Goal: Task Accomplishment & Management: Use online tool/utility

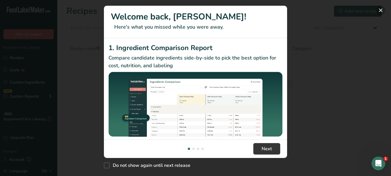
click at [382, 10] on button "New Features" at bounding box center [381, 10] width 9 height 9
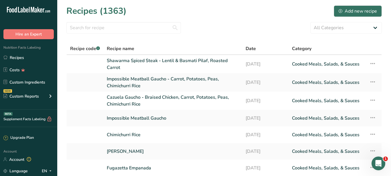
click at [383, 6] on div "New Features" at bounding box center [195, 88] width 391 height 176
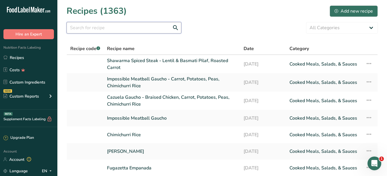
click at [121, 27] on input "text" at bounding box center [123, 27] width 115 height 11
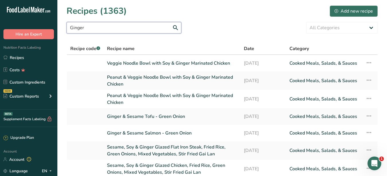
type input "Ginger"
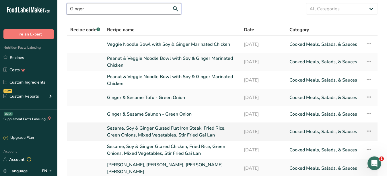
scroll to position [29, 0]
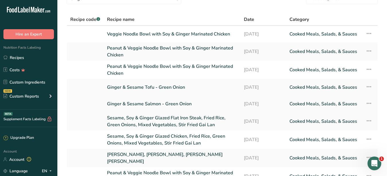
click at [143, 100] on link "Ginger & Sesame Salmon - Green Onion" at bounding box center [172, 104] width 130 height 12
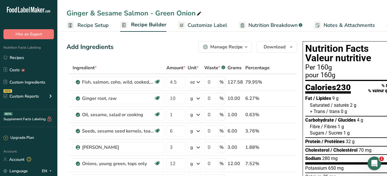
click at [222, 51] on button "Manage Recipe" at bounding box center [225, 46] width 54 height 11
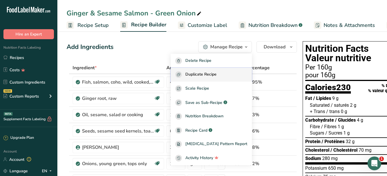
click at [202, 74] on span "Duplicate Recipe" at bounding box center [200, 74] width 31 height 7
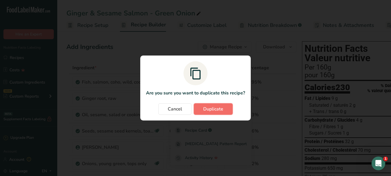
click at [219, 105] on button "Duplicate" at bounding box center [213, 108] width 39 height 11
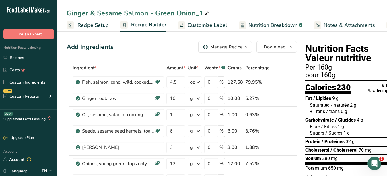
click at [206, 12] on icon at bounding box center [206, 14] width 5 height 8
drag, startPoint x: 128, startPoint y: 14, endPoint x: 148, endPoint y: 12, distance: 21.0
click at [148, 12] on input "Ginger & Sesame Salmon - Green Onion" at bounding box center [221, 13] width 311 height 10
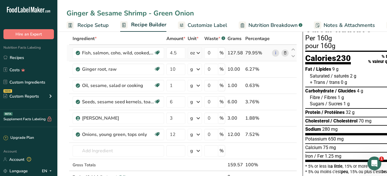
type input "Ginger & Sesame Shrimp - Green Onion"
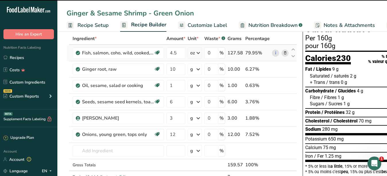
click at [283, 52] on icon at bounding box center [285, 53] width 4 height 6
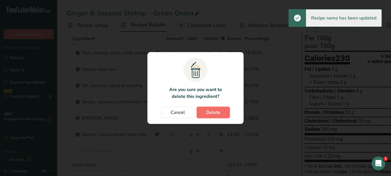
click at [220, 112] on span "Delete" at bounding box center [213, 112] width 14 height 7
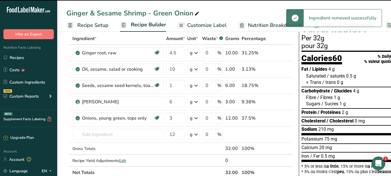
type input "10"
type input "1"
type input "6"
type input "3"
type input "12"
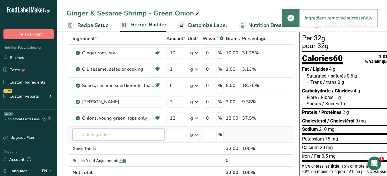
click at [105, 136] on input "text" at bounding box center [117, 134] width 91 height 11
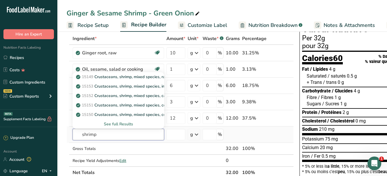
type input "shrimp"
click at [122, 121] on div "See full Results" at bounding box center [118, 124] width 82 height 6
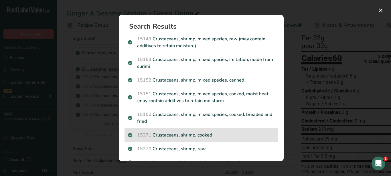
click at [185, 136] on p "15271 Crustaceans, shrimp, cooked" at bounding box center [201, 135] width 147 height 7
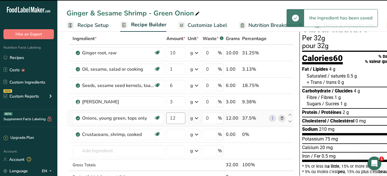
type input "0"
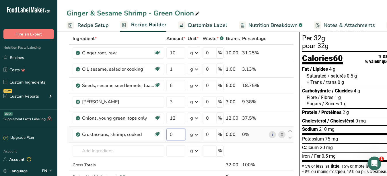
drag, startPoint x: 175, startPoint y: 134, endPoint x: 167, endPoint y: 136, distance: 7.4
click at [167, 136] on input "0" at bounding box center [175, 134] width 19 height 11
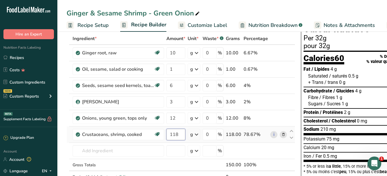
type input "118"
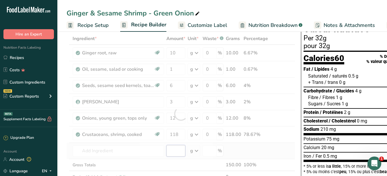
click at [179, 153] on input "number" at bounding box center [175, 150] width 19 height 11
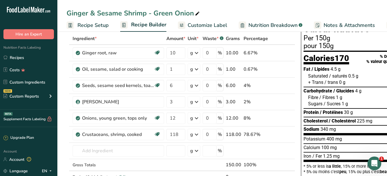
click at [197, 13] on icon at bounding box center [197, 14] width 5 height 8
click at [243, 62] on td "0.67%" at bounding box center [255, 69] width 27 height 16
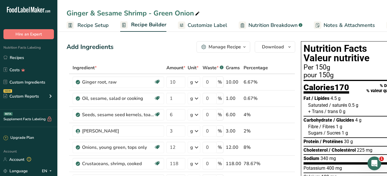
click at [211, 26] on span "Customize Label" at bounding box center [207, 25] width 40 height 8
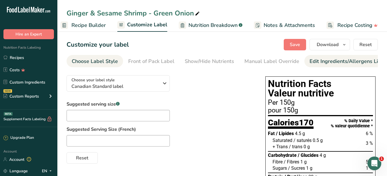
click at [334, 63] on div "Edit Ingredients/Allergens List" at bounding box center [345, 62] width 73 height 8
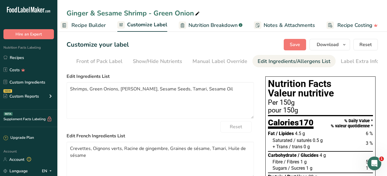
scroll to position [0, 52]
drag, startPoint x: 246, startPoint y: 96, endPoint x: 27, endPoint y: 88, distance: 218.5
click at [66, 88] on textarea "Shrimps, Green Onions, [PERSON_NAME], Sesame Seeds, Tamari, Sesame Oil" at bounding box center [159, 100] width 187 height 37
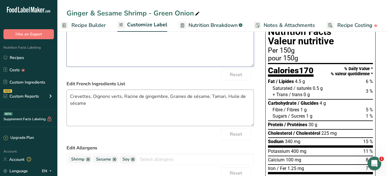
scroll to position [58, 0]
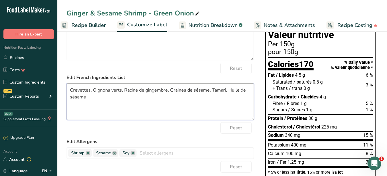
drag, startPoint x: 51, startPoint y: 92, endPoint x: 15, endPoint y: 79, distance: 38.0
click at [66, 83] on textarea "Crevettes, Oignons verts, Racine de gingembre, Graines de sésame, Tamari, Huile…" at bounding box center [159, 101] width 187 height 37
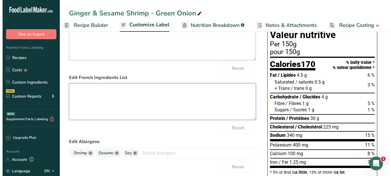
scroll to position [0, 0]
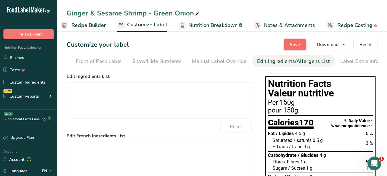
click at [296, 43] on span "Save" at bounding box center [294, 44] width 10 height 7
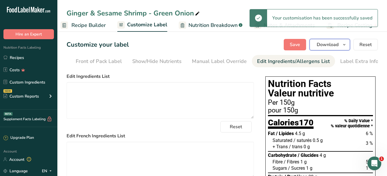
click at [326, 44] on span "Download" at bounding box center [327, 44] width 22 height 7
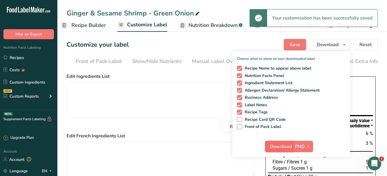
click at [287, 142] on button "Download" at bounding box center [279, 146] width 28 height 11
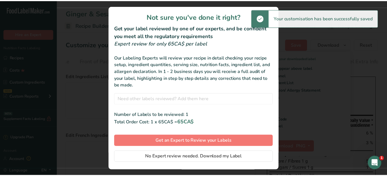
scroll to position [11, 0]
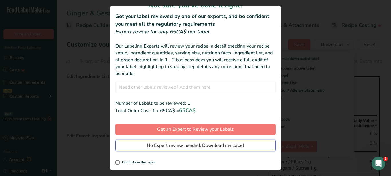
click at [185, 147] on span "No Expert review needed. Download my Label" at bounding box center [195, 145] width 97 height 7
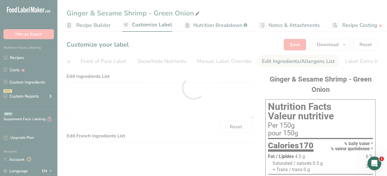
click at [72, 12] on div at bounding box center [193, 88] width 387 height 176
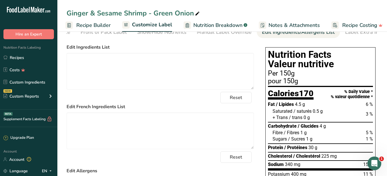
click at [197, 12] on icon at bounding box center [197, 14] width 5 height 8
drag, startPoint x: 197, startPoint y: 12, endPoint x: 44, endPoint y: 8, distance: 152.8
click at [66, 8] on input "Ginger & Sesame Shrimp - Green Onion" at bounding box center [221, 13] width 311 height 10
click at [193, 10] on input "Ginger & Sesame Shrimp - Green Onion" at bounding box center [221, 13] width 311 height 10
drag, startPoint x: 193, startPoint y: 13, endPoint x: 41, endPoint y: 1, distance: 152.3
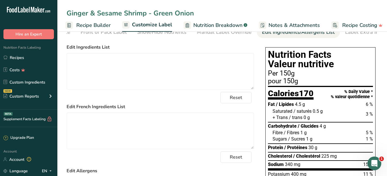
click at [193, 13] on input "Ginger & Sesame Shrimp - Green Onion" at bounding box center [221, 13] width 311 height 10
click at [205, 79] on textarea at bounding box center [159, 71] width 187 height 37
click at [195, 14] on icon at bounding box center [197, 14] width 5 height 8
drag, startPoint x: 194, startPoint y: 14, endPoint x: 65, endPoint y: 12, distance: 129.5
click at [66, 12] on input "Ginger & Sesame Shrimp - Green Onion" at bounding box center [221, 13] width 311 height 10
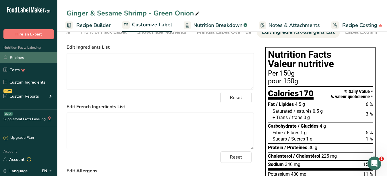
click at [24, 56] on link "Recipes" at bounding box center [28, 57] width 57 height 11
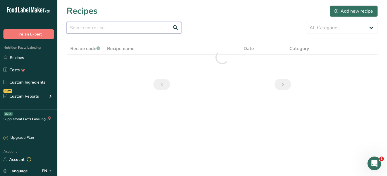
click at [89, 30] on input "text" at bounding box center [123, 27] width 115 height 11
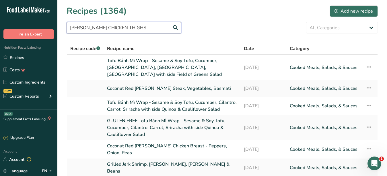
type input "[PERSON_NAME] CHICKEN THIGHS"
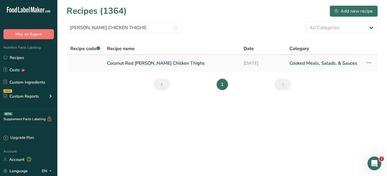
click at [158, 61] on link "Coconut Red [PERSON_NAME] Chicken Thighs" at bounding box center [172, 63] width 130 height 12
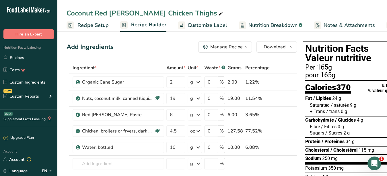
click at [218, 13] on icon at bounding box center [220, 14] width 5 height 8
type input "Coconut Red [PERSON_NAME] Chicken"
click at [208, 26] on span "Customize Label" at bounding box center [207, 25] width 40 height 8
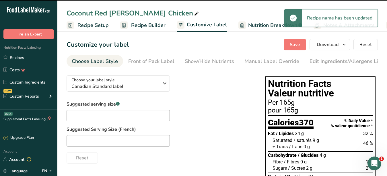
scroll to position [0, 60]
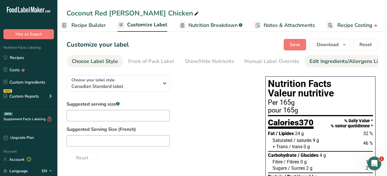
click at [342, 63] on div "Edit Ingredients/Allergens List" at bounding box center [345, 62] width 73 height 8
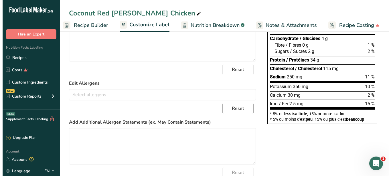
scroll to position [0, 0]
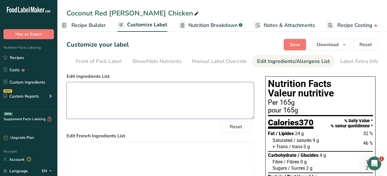
click at [207, 97] on textarea at bounding box center [159, 100] width 187 height 37
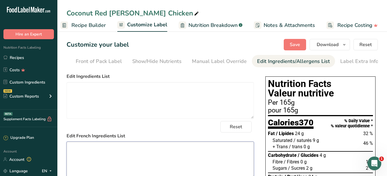
click at [147, 152] on textarea at bounding box center [159, 160] width 187 height 37
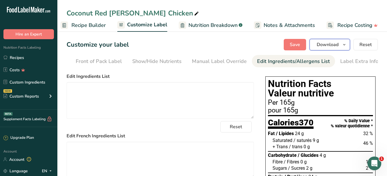
click at [332, 43] on span "Download" at bounding box center [327, 44] width 22 height 7
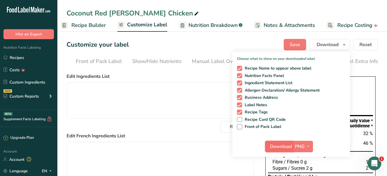
click at [277, 147] on span "Download" at bounding box center [281, 146] width 22 height 7
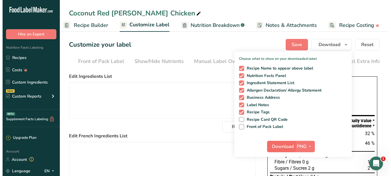
scroll to position [0, 55]
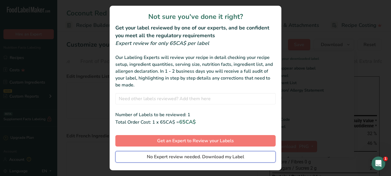
click at [207, 156] on span "No Expert review needed. Download my Label" at bounding box center [195, 157] width 97 height 7
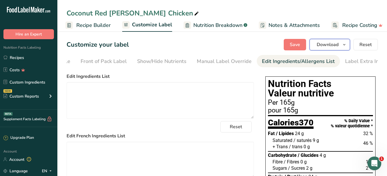
click at [323, 43] on span "Download" at bounding box center [327, 44] width 22 height 7
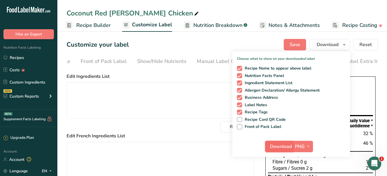
click at [280, 145] on span "Download" at bounding box center [281, 146] width 22 height 7
